Goal: Transaction & Acquisition: Purchase product/service

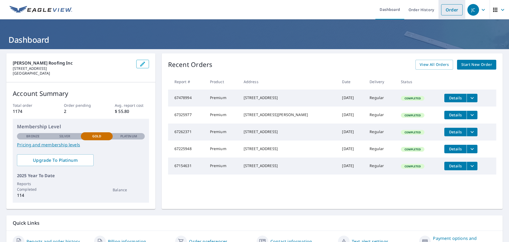
click at [449, 7] on link "Order" at bounding box center [451, 9] width 21 height 11
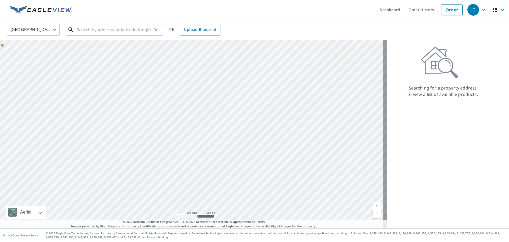
click at [115, 32] on input "text" at bounding box center [115, 29] width 76 height 15
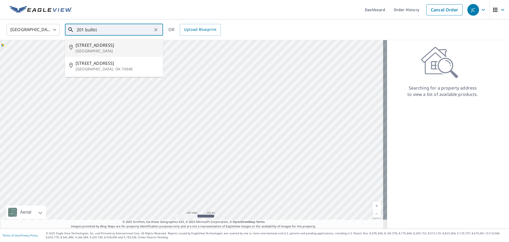
click at [89, 47] on span "[STREET_ADDRESS]" at bounding box center [117, 45] width 83 height 6
type input "[STREET_ADDRESS]"
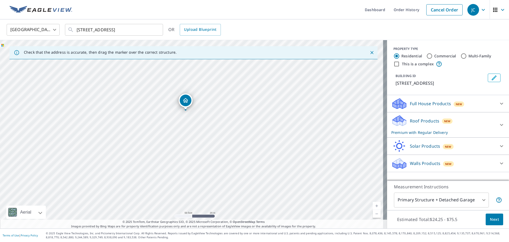
drag, startPoint x: 203, startPoint y: 101, endPoint x: 212, endPoint y: 114, distance: 15.8
click at [212, 114] on div "[STREET_ADDRESS]" at bounding box center [193, 134] width 387 height 188
drag, startPoint x: 251, startPoint y: 80, endPoint x: 199, endPoint y: 136, distance: 77.3
click at [199, 136] on div "[STREET_ADDRESS]" at bounding box center [193, 134] width 387 height 188
drag, startPoint x: 177, startPoint y: 156, endPoint x: 188, endPoint y: 138, distance: 20.3
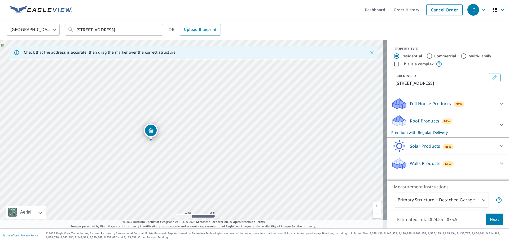
click at [188, 138] on div "[STREET_ADDRESS]" at bounding box center [193, 134] width 387 height 188
click at [410, 120] on p "Roof Products" at bounding box center [424, 121] width 29 height 6
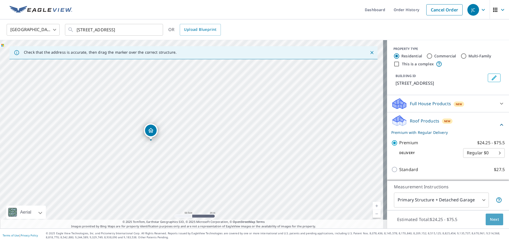
click at [492, 218] on span "Next" at bounding box center [494, 219] width 9 height 7
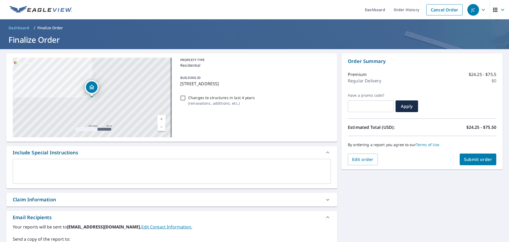
click at [481, 157] on span "Submit order" at bounding box center [478, 159] width 28 height 6
checkbox input "true"
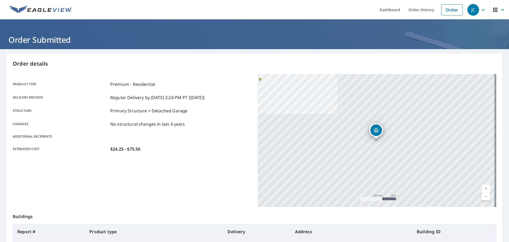
click at [480, 8] on icon "button" at bounding box center [483, 10] width 6 height 6
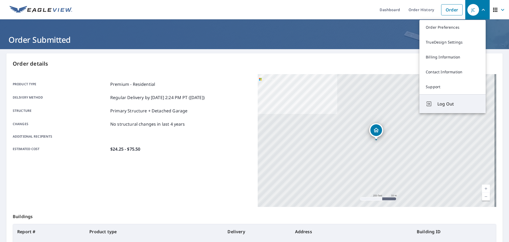
click at [442, 104] on span "Log Out" at bounding box center [459, 104] width 42 height 6
